Goal: Book appointment/travel/reservation

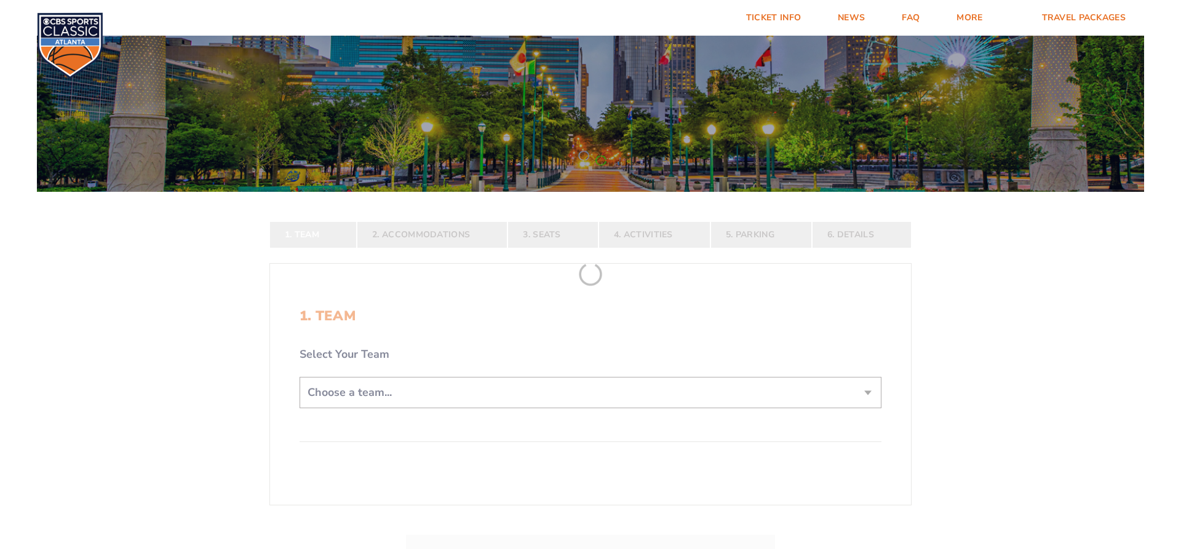
scroll to position [125, 0]
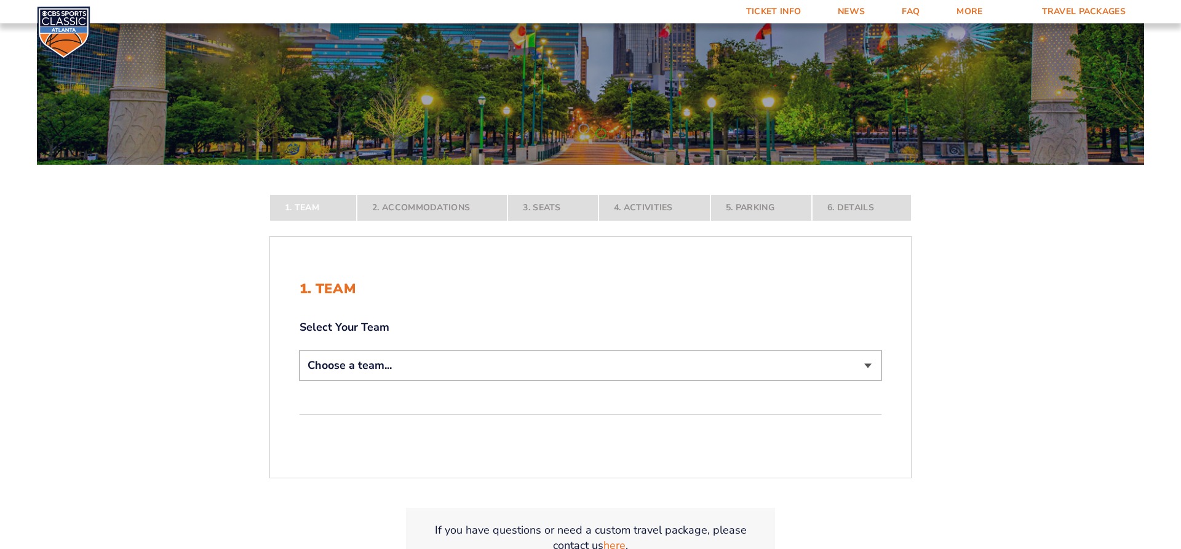
click at [300, 350] on select "Choose a team... [US_STATE] Wildcats [US_STATE] State Buckeyes [US_STATE] Tar H…" at bounding box center [591, 365] width 582 height 31
select select "12956"
click option "[US_STATE] Wildcats" at bounding box center [0, 0] width 0 height 0
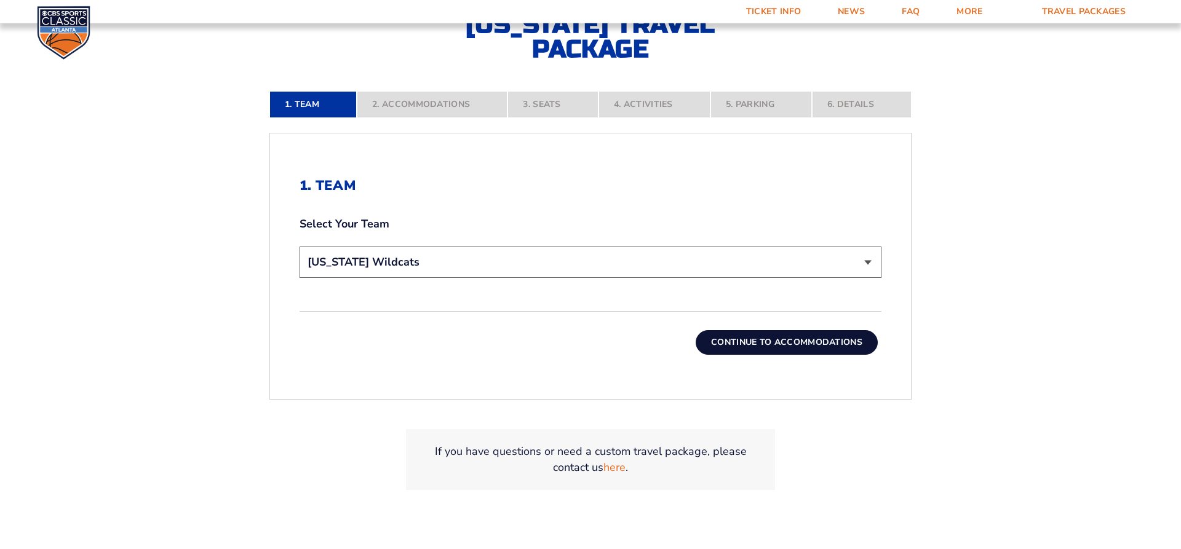
scroll to position [376, 0]
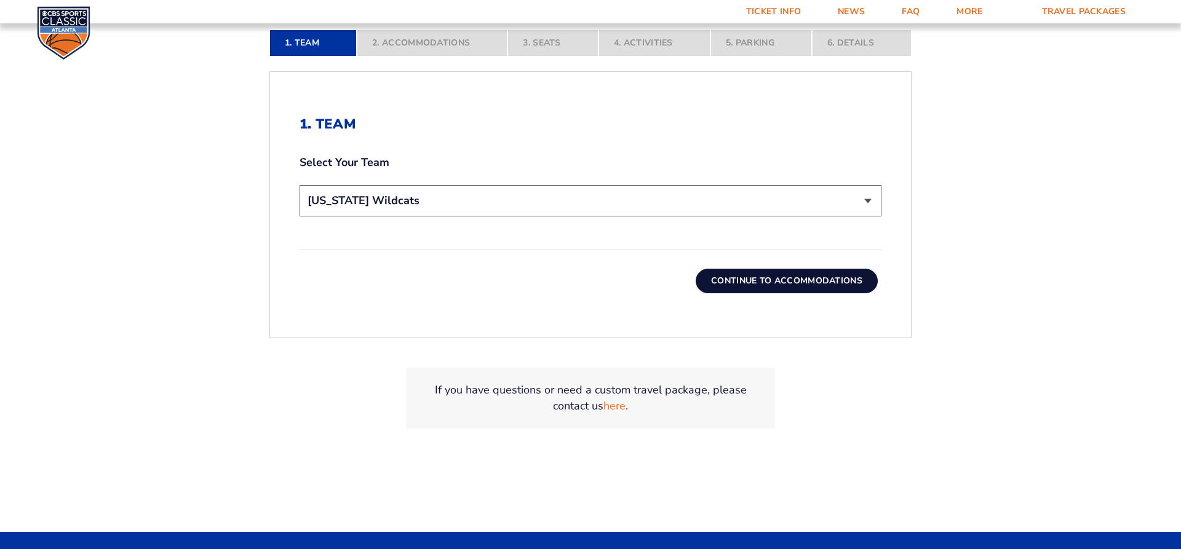
click at [753, 281] on button "Continue To Accommodations" at bounding box center [787, 281] width 182 height 25
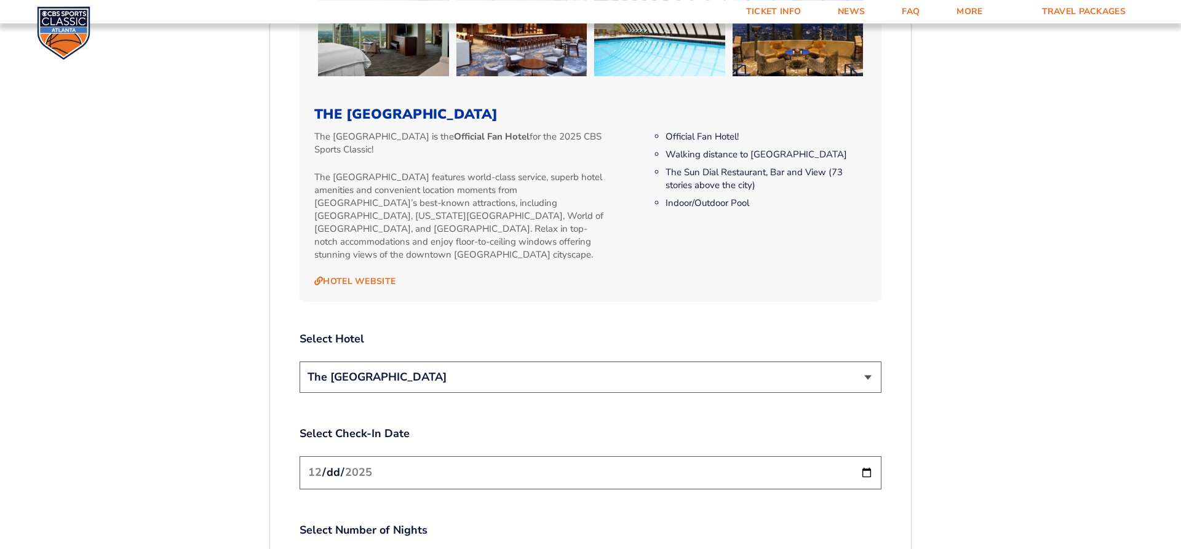
scroll to position [1318, 0]
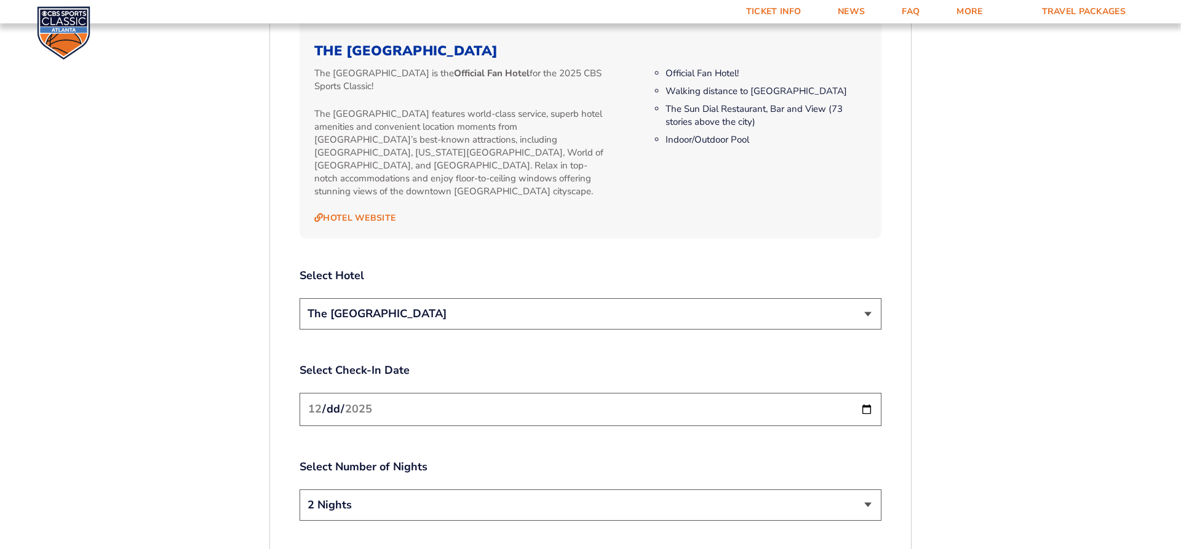
click at [866, 393] on input "[DATE]" at bounding box center [591, 409] width 582 height 33
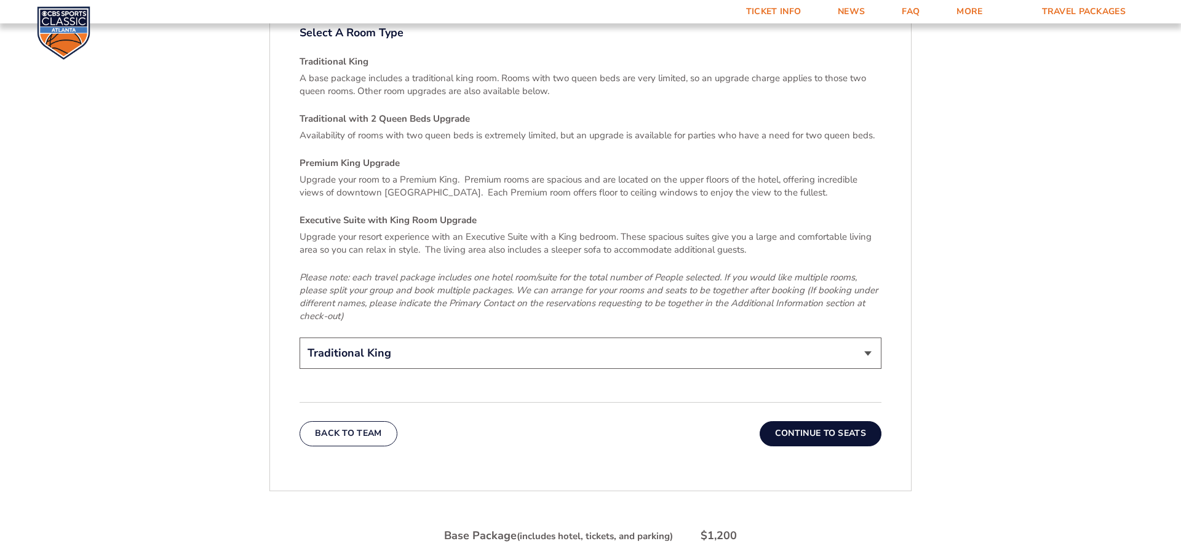
scroll to position [1820, 0]
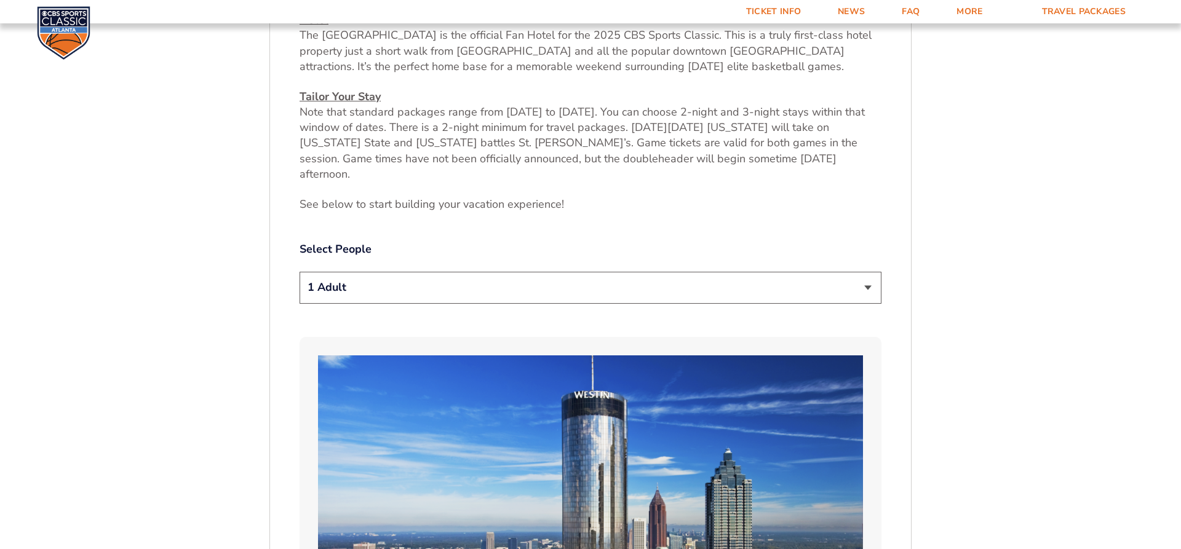
scroll to position [627, 0]
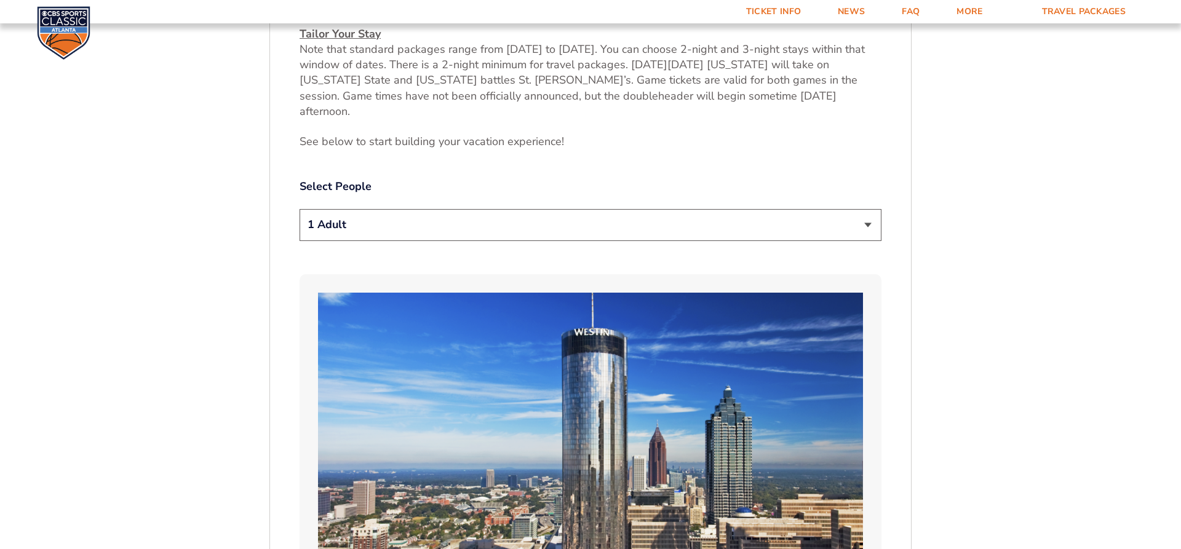
click at [300, 209] on select "1 Adult 2 Adults 3 Adults 4 Adults 2 Adults + 1 Child 2 Adults + 2 Children 2 A…" at bounding box center [591, 224] width 582 height 31
select select "2 Adults"
click option "2 Adults" at bounding box center [0, 0] width 0 height 0
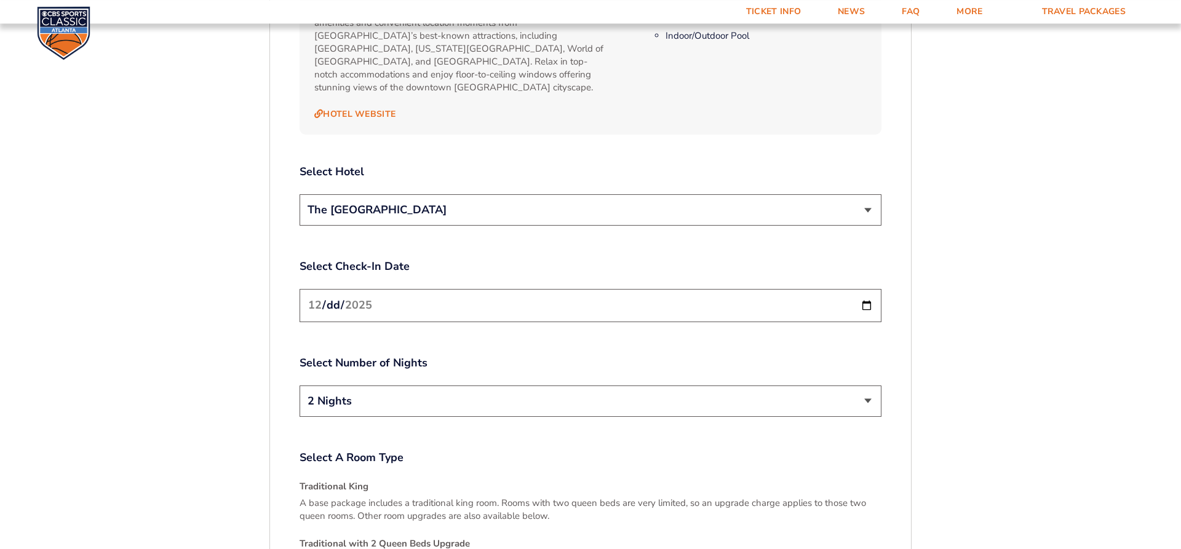
scroll to position [1443, 0]
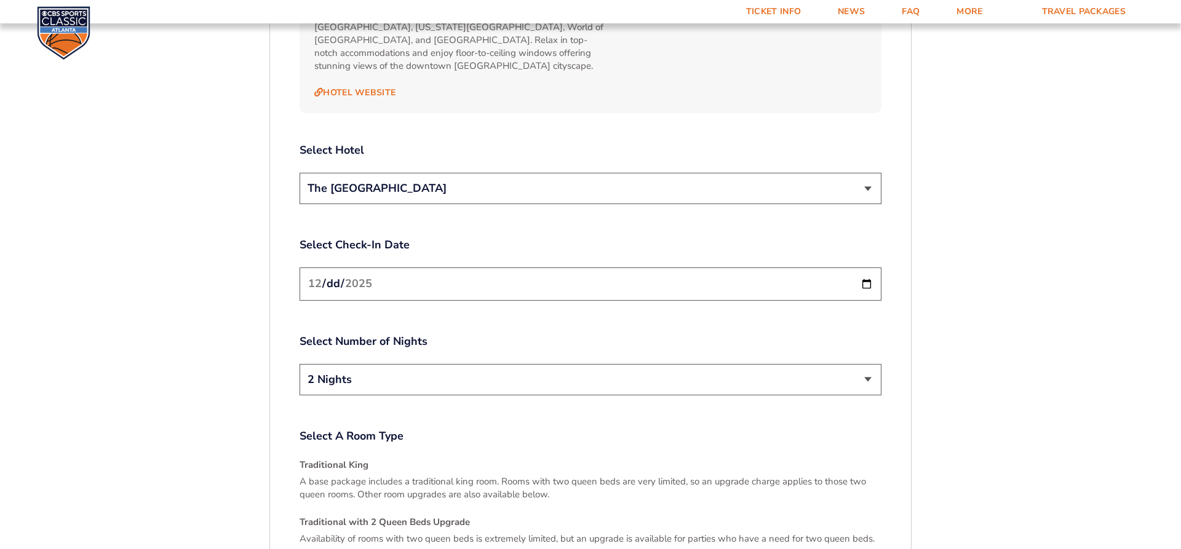
click at [867, 268] on input "[DATE]" at bounding box center [591, 284] width 582 height 33
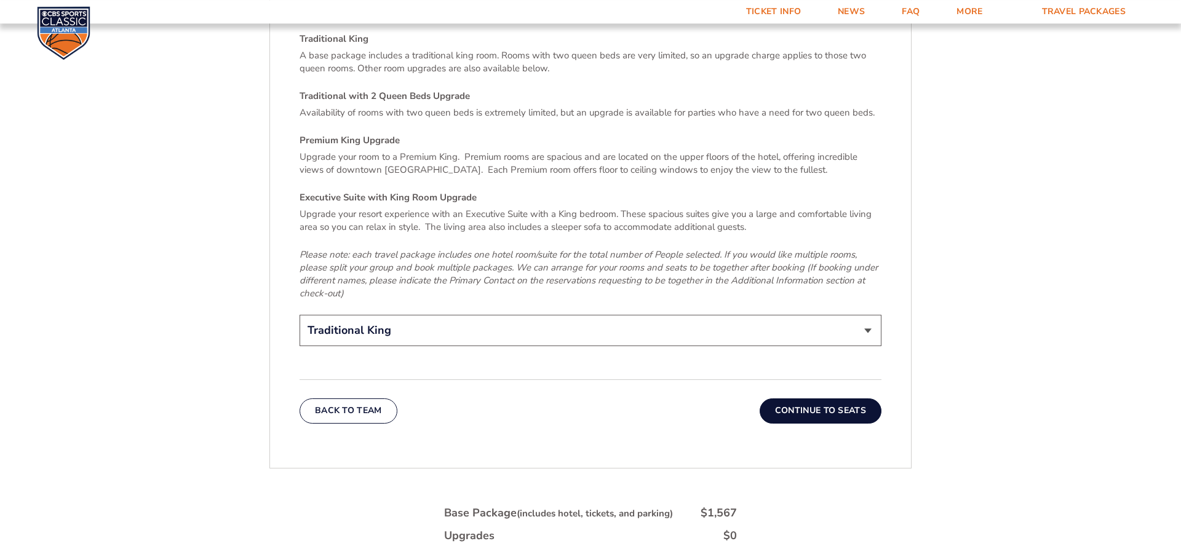
scroll to position [1882, 0]
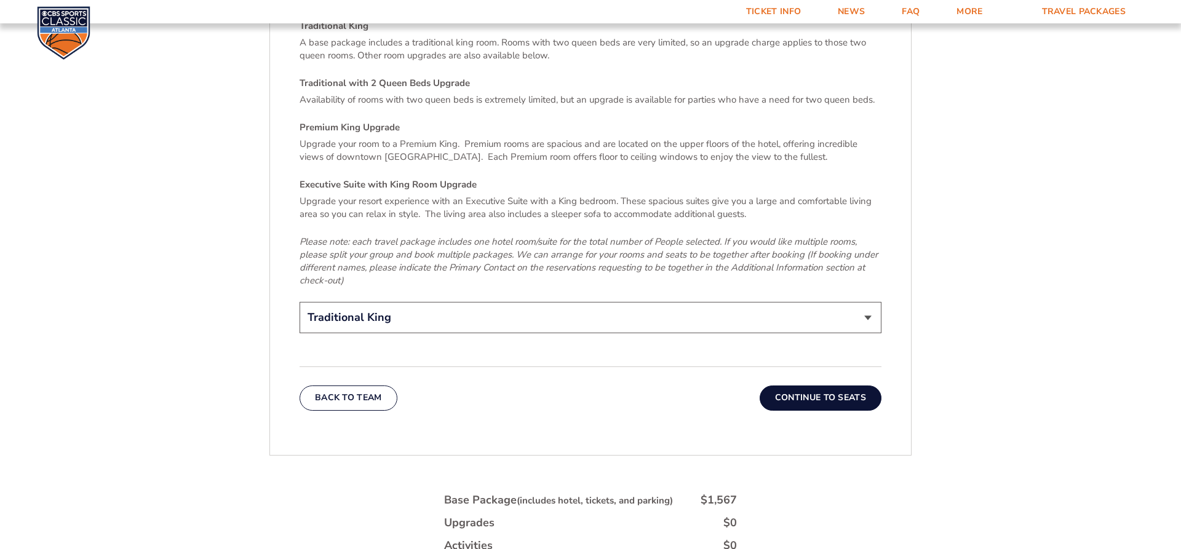
click at [300, 302] on select "Traditional King Traditional with 2 Queen Beds Upgrade (+$45 per night) Premium…" at bounding box center [591, 317] width 582 height 31
click at [837, 386] on button "Continue To Seats" at bounding box center [821, 398] width 122 height 25
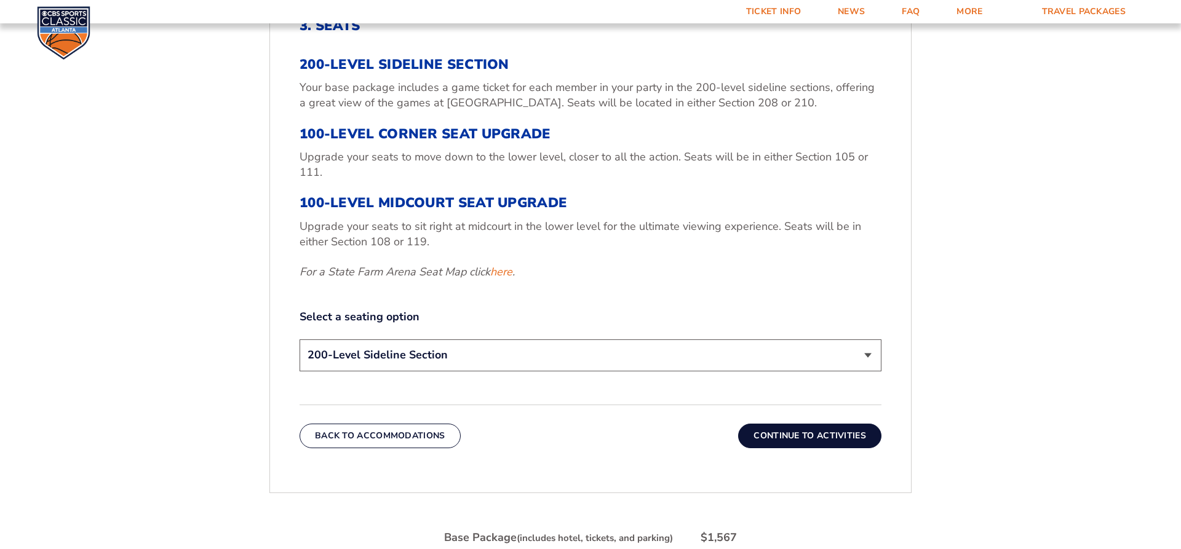
scroll to position [511, 0]
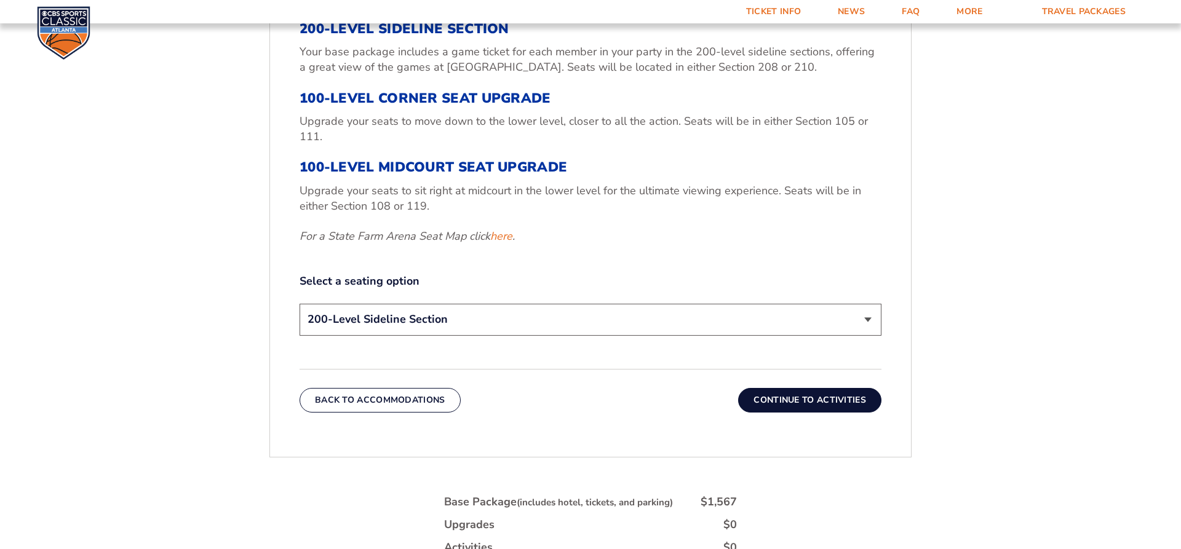
click at [829, 397] on button "Continue To Activities" at bounding box center [809, 400] width 143 height 25
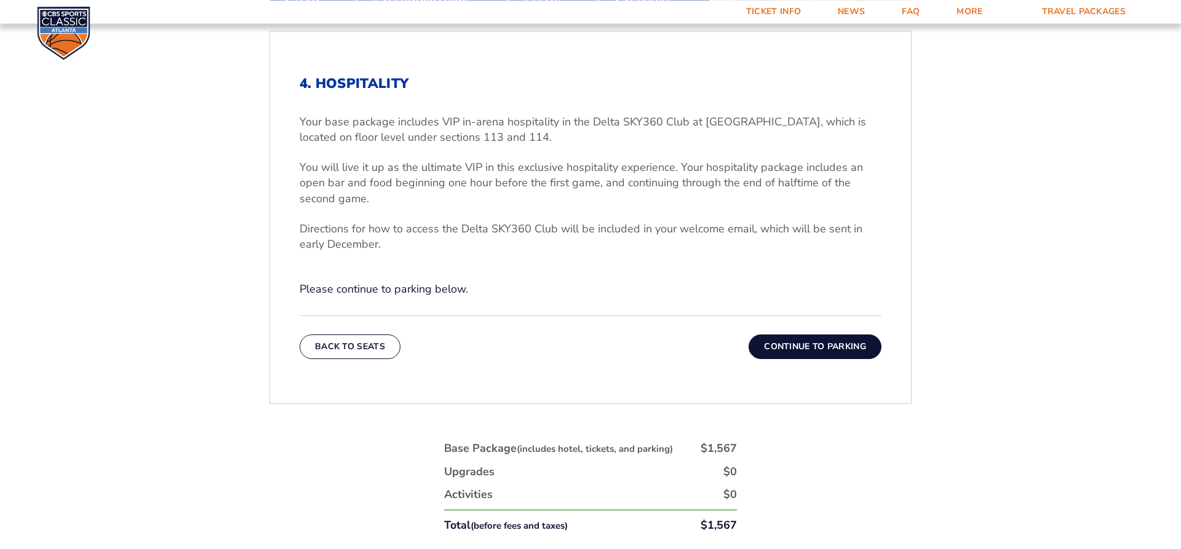
scroll to position [448, 0]
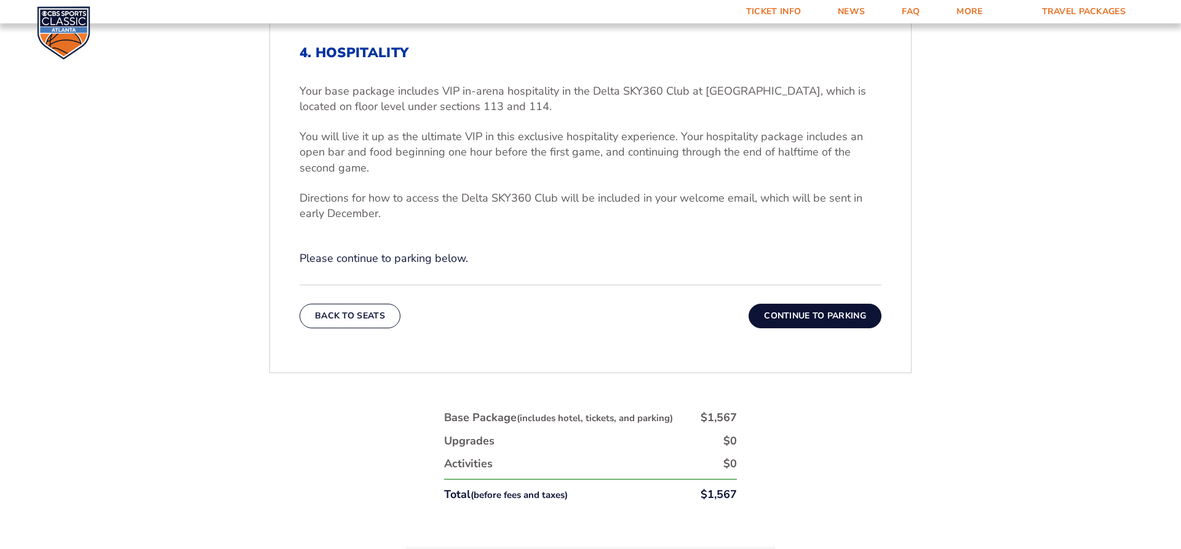
click at [832, 317] on button "Continue To Parking" at bounding box center [815, 316] width 133 height 25
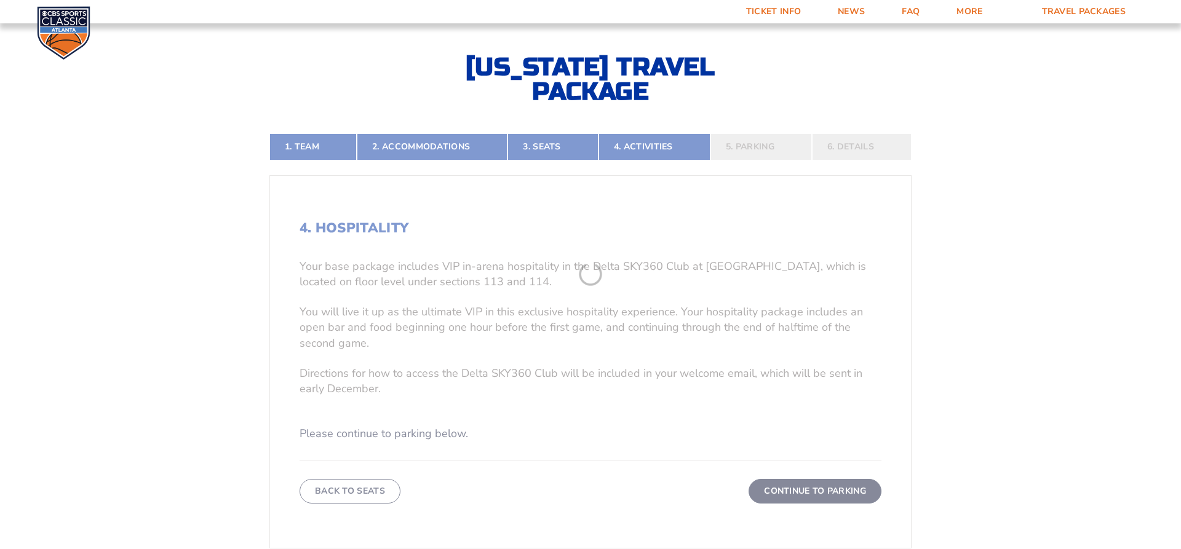
scroll to position [260, 0]
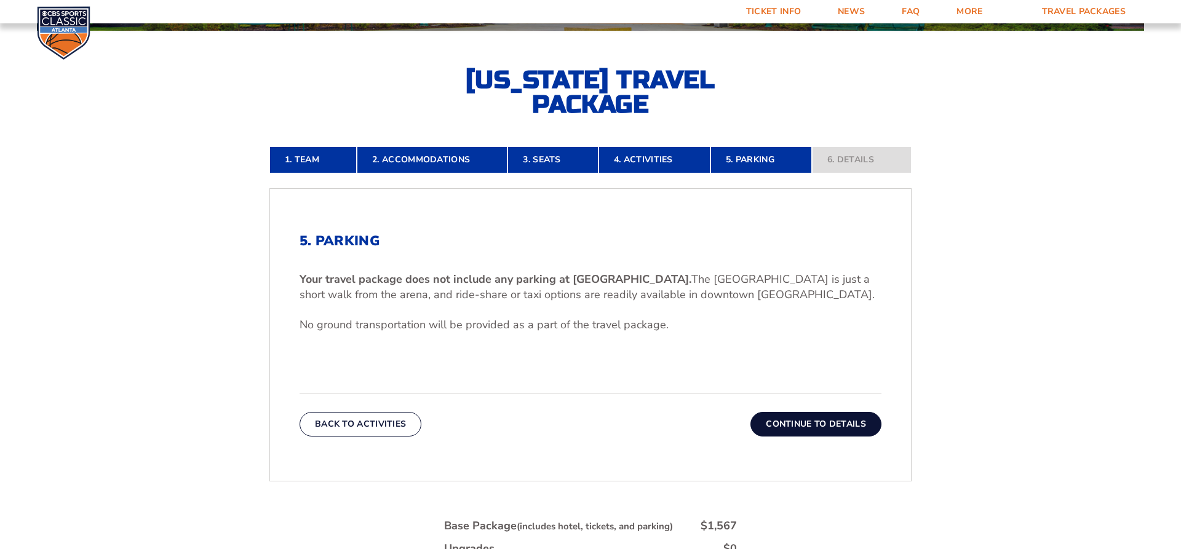
click at [832, 427] on button "Continue To Details" at bounding box center [815, 424] width 131 height 25
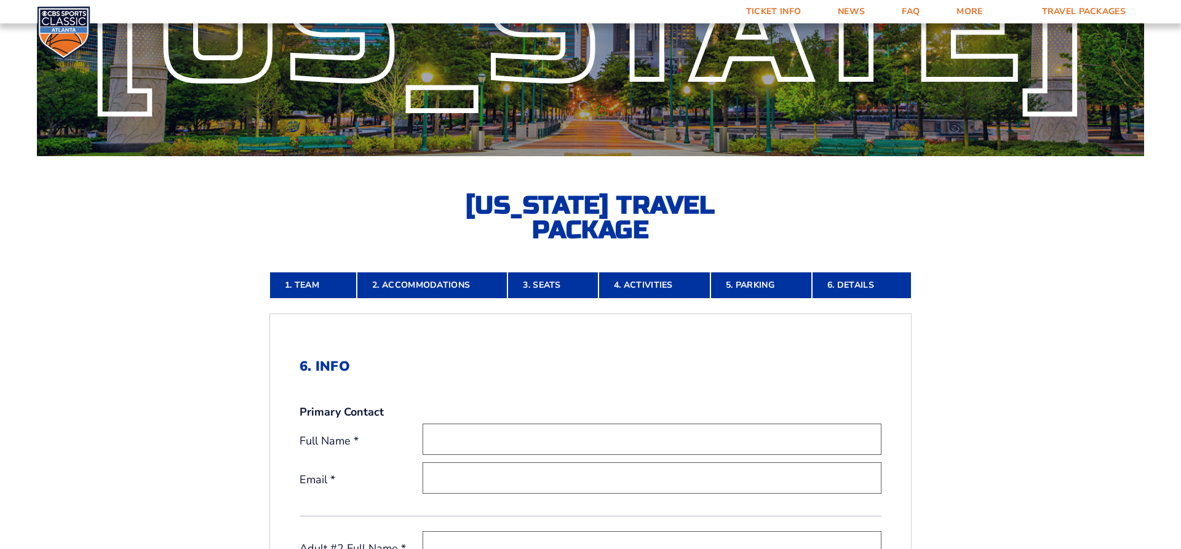
scroll to position [0, 0]
